Goal: Information Seeking & Learning: Learn about a topic

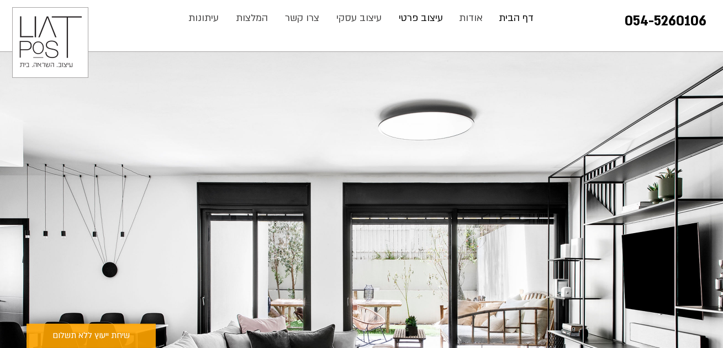
click at [417, 22] on p "עיצוב פרטי" at bounding box center [420, 18] width 55 height 22
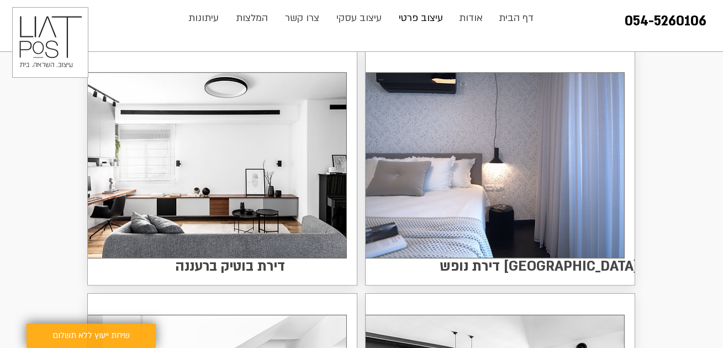
scroll to position [835, 0]
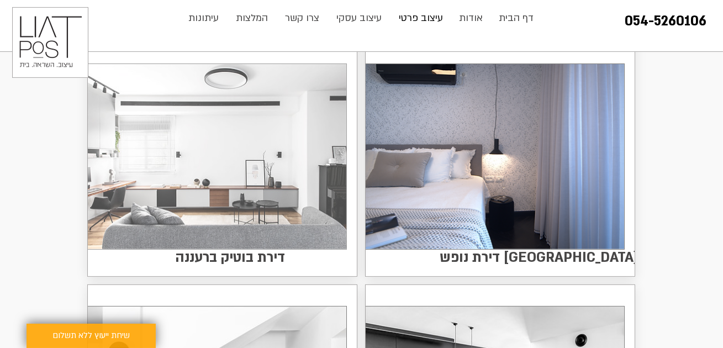
click at [253, 165] on img at bounding box center [217, 156] width 259 height 185
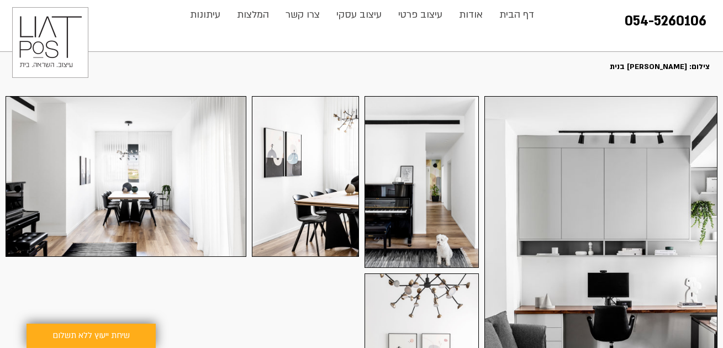
scroll to position [161, 0]
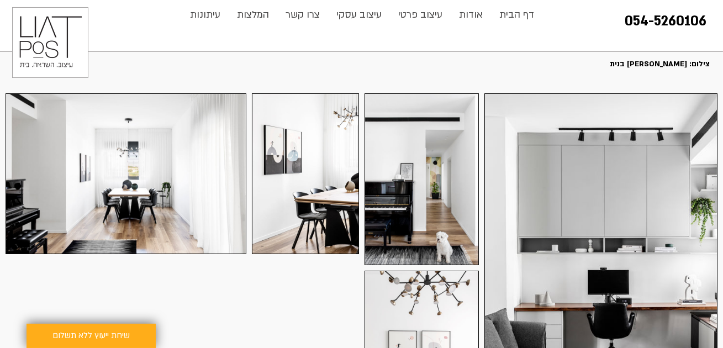
click at [149, 195] on img at bounding box center [126, 174] width 241 height 161
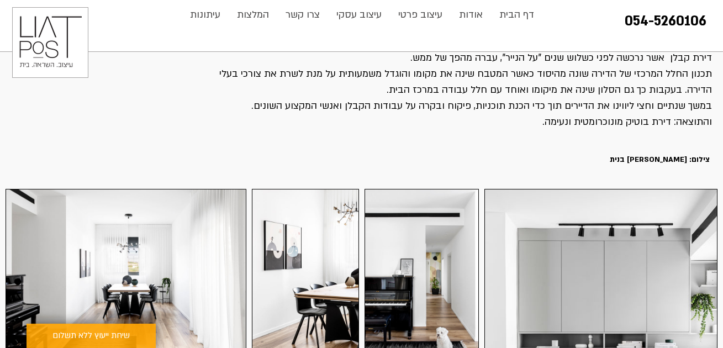
scroll to position [69, 0]
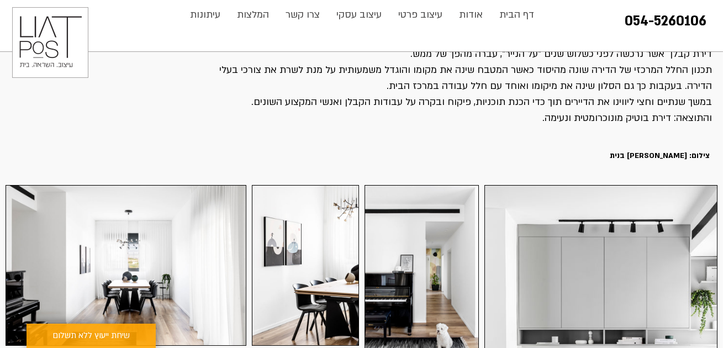
click at [154, 225] on img at bounding box center [126, 266] width 241 height 161
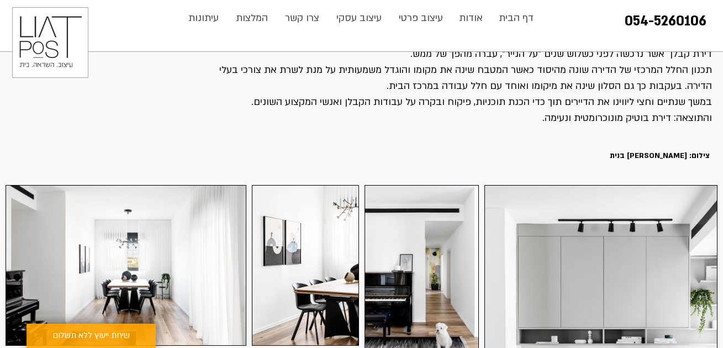
scroll to position [0, 0]
click at [145, 263] on div at bounding box center [126, 265] width 241 height 161
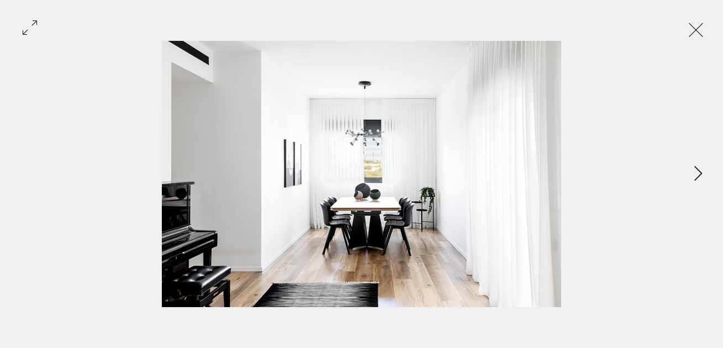
click at [698, 173] on icon "Next Item" at bounding box center [699, 173] width 8 height 15
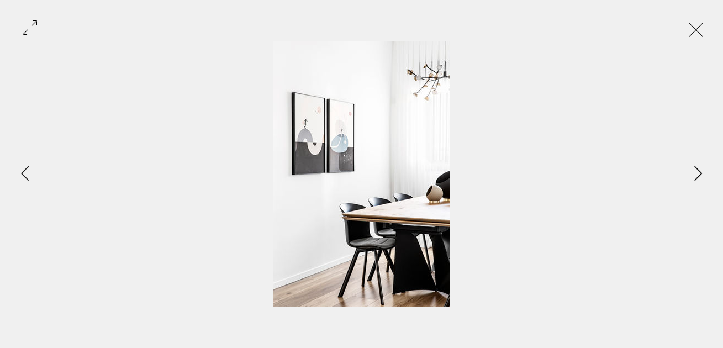
click at [698, 173] on icon "Next Item" at bounding box center [699, 173] width 8 height 15
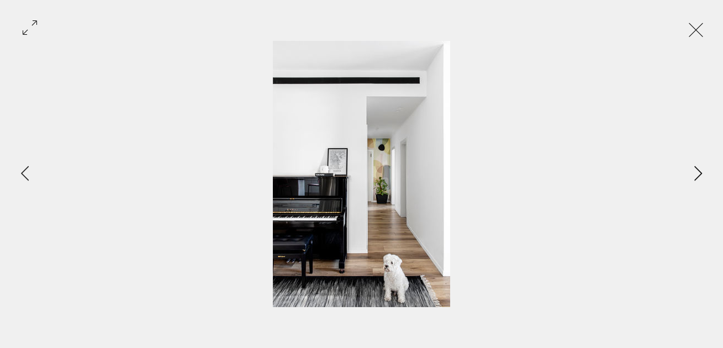
click at [698, 173] on icon "Next Item" at bounding box center [699, 173] width 8 height 15
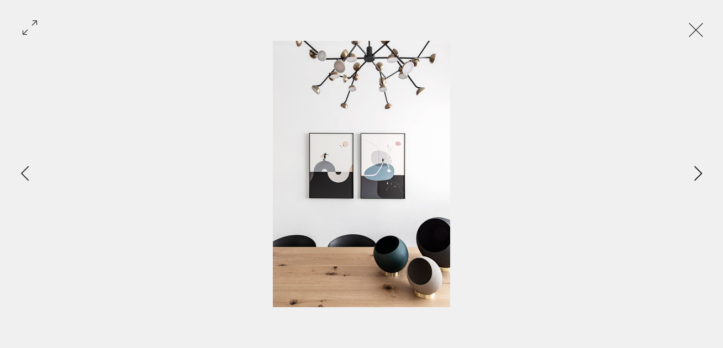
click at [698, 173] on icon "Next Item" at bounding box center [699, 173] width 8 height 15
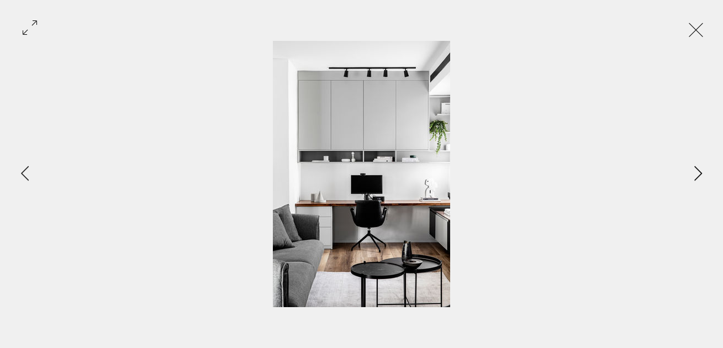
click at [698, 173] on icon "Next Item" at bounding box center [699, 173] width 8 height 15
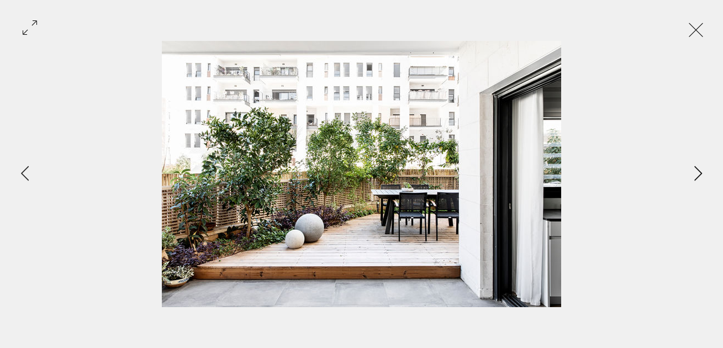
click at [698, 173] on icon "Next Item" at bounding box center [699, 173] width 8 height 15
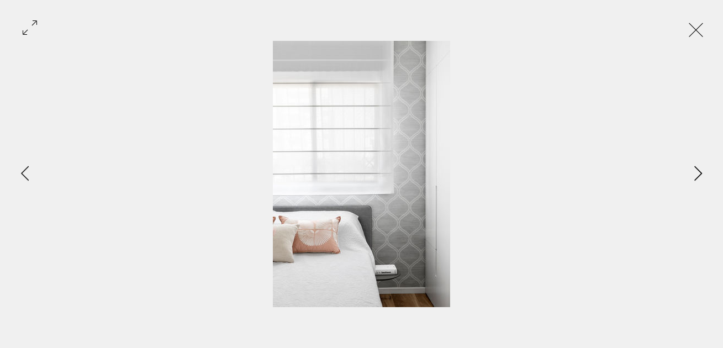
click at [698, 173] on icon "Next Item" at bounding box center [699, 173] width 8 height 15
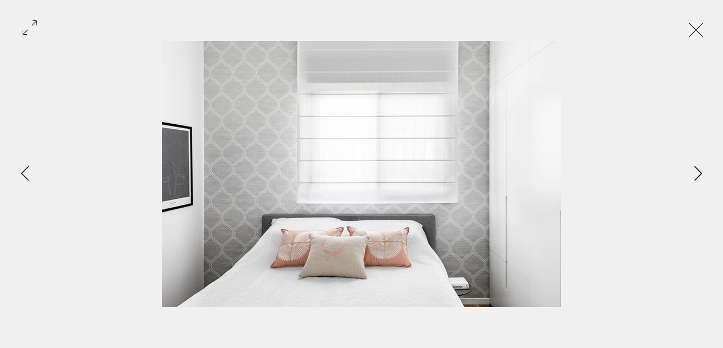
click at [698, 173] on icon "Next Item" at bounding box center [699, 173] width 8 height 15
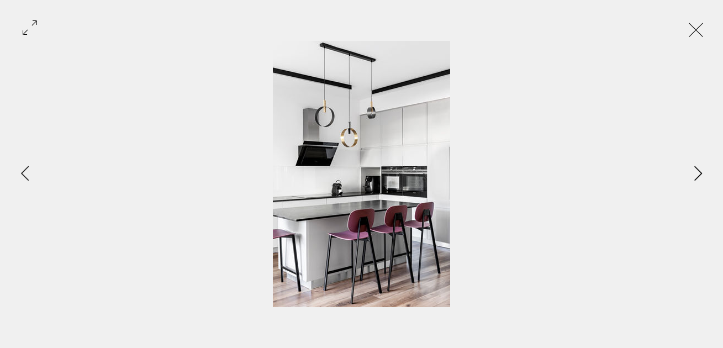
click at [698, 173] on icon "Next Item" at bounding box center [699, 173] width 8 height 15
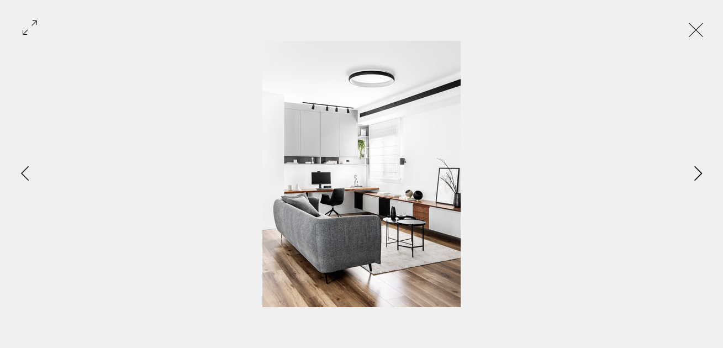
click at [698, 173] on icon "Next Item" at bounding box center [699, 173] width 8 height 15
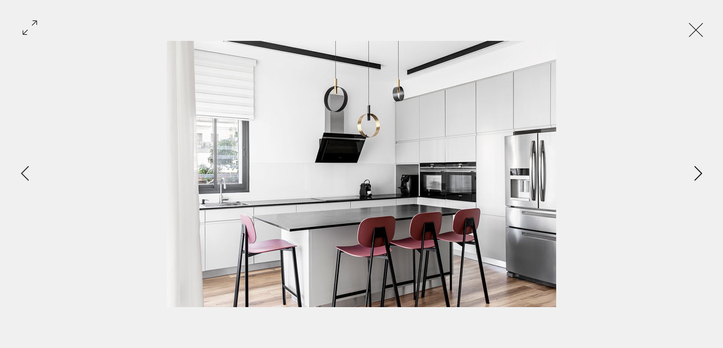
click at [698, 173] on icon "Next Item" at bounding box center [699, 173] width 8 height 15
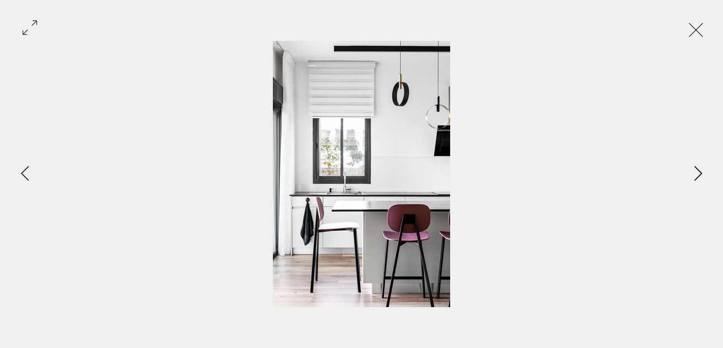
click at [698, 173] on icon "Next Item" at bounding box center [699, 173] width 8 height 15
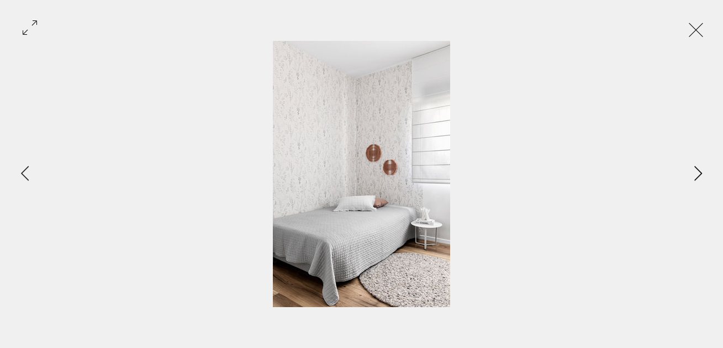
click at [698, 173] on icon "Next Item" at bounding box center [699, 173] width 8 height 15
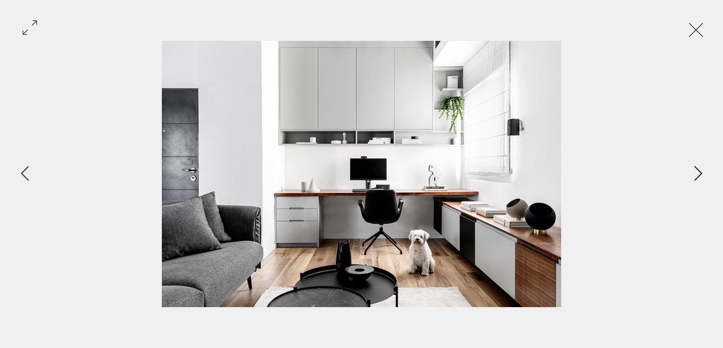
click at [698, 173] on icon "Next Item" at bounding box center [699, 173] width 8 height 15
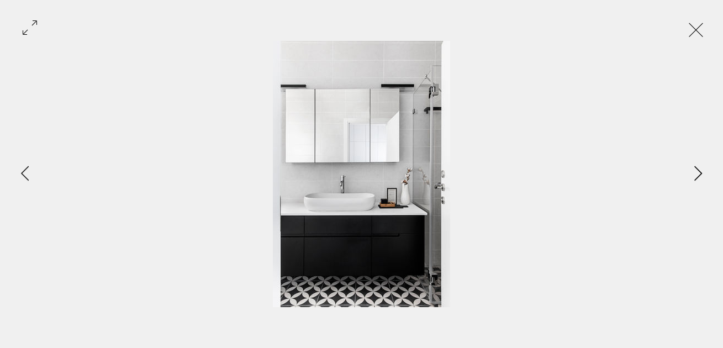
click at [698, 173] on icon "Next Item" at bounding box center [699, 173] width 8 height 15
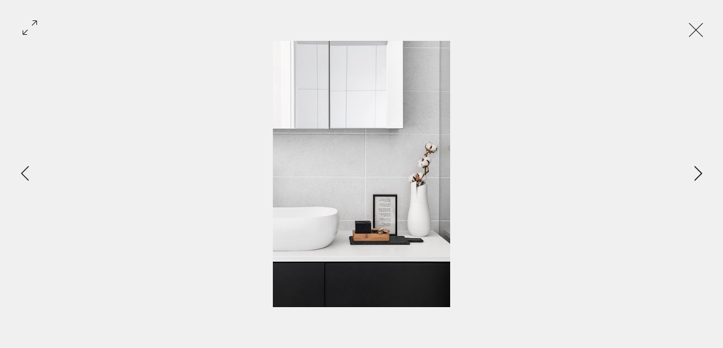
click at [698, 173] on icon "Next Item" at bounding box center [699, 173] width 8 height 15
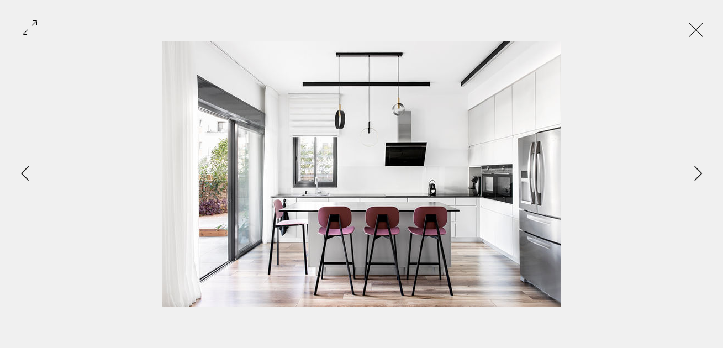
click at [707, 29] on button "Exit expand mode" at bounding box center [696, 29] width 21 height 24
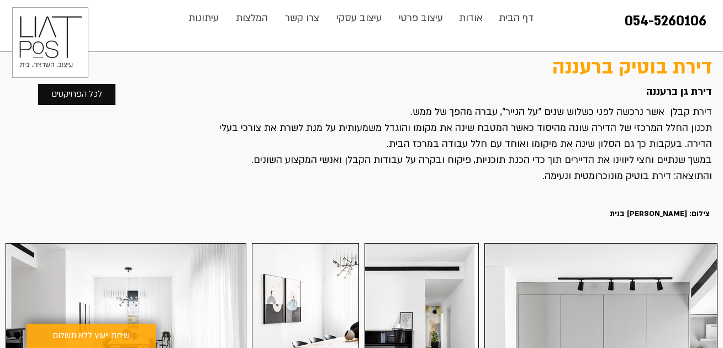
scroll to position [10, 0]
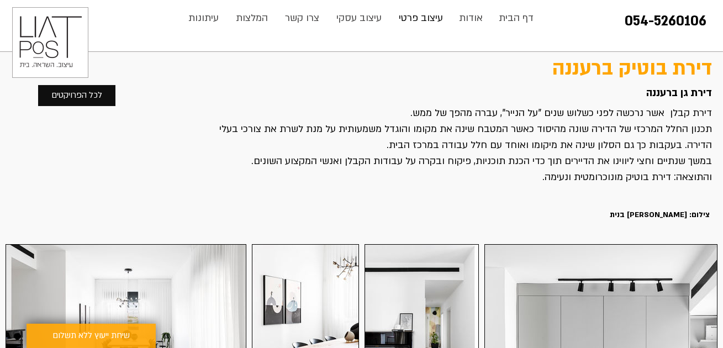
click at [427, 19] on p "עיצוב פרטי" at bounding box center [420, 18] width 55 height 22
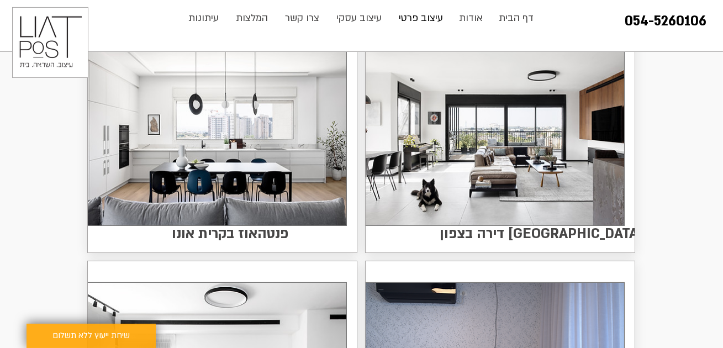
scroll to position [644, 0]
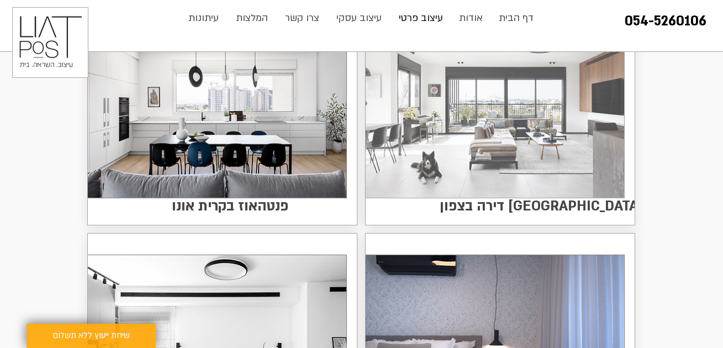
click at [515, 140] on img at bounding box center [495, 105] width 259 height 185
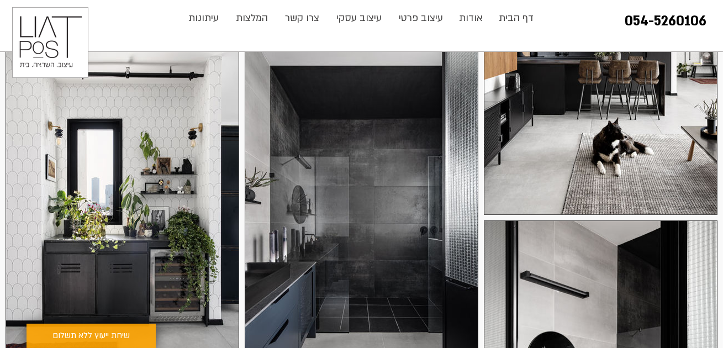
scroll to position [912, 0]
